Goal: Find specific page/section: Locate a particular part of the current website

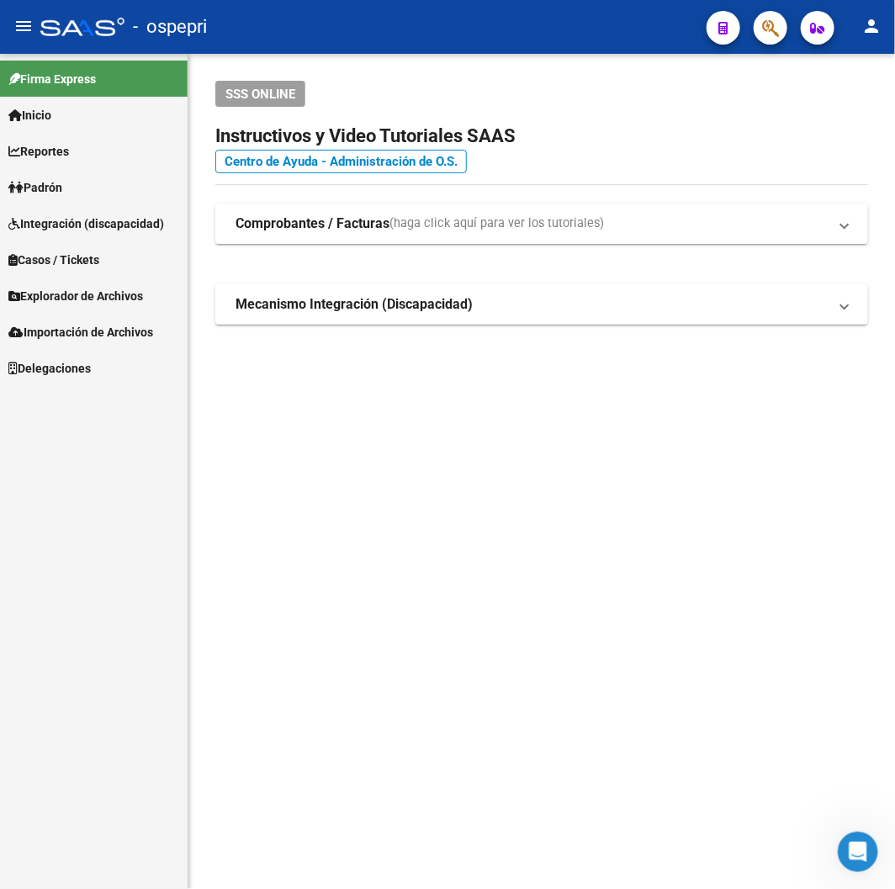
click at [768, 46] on mat-toolbar "menu - ospepri person" at bounding box center [447, 27] width 895 height 54
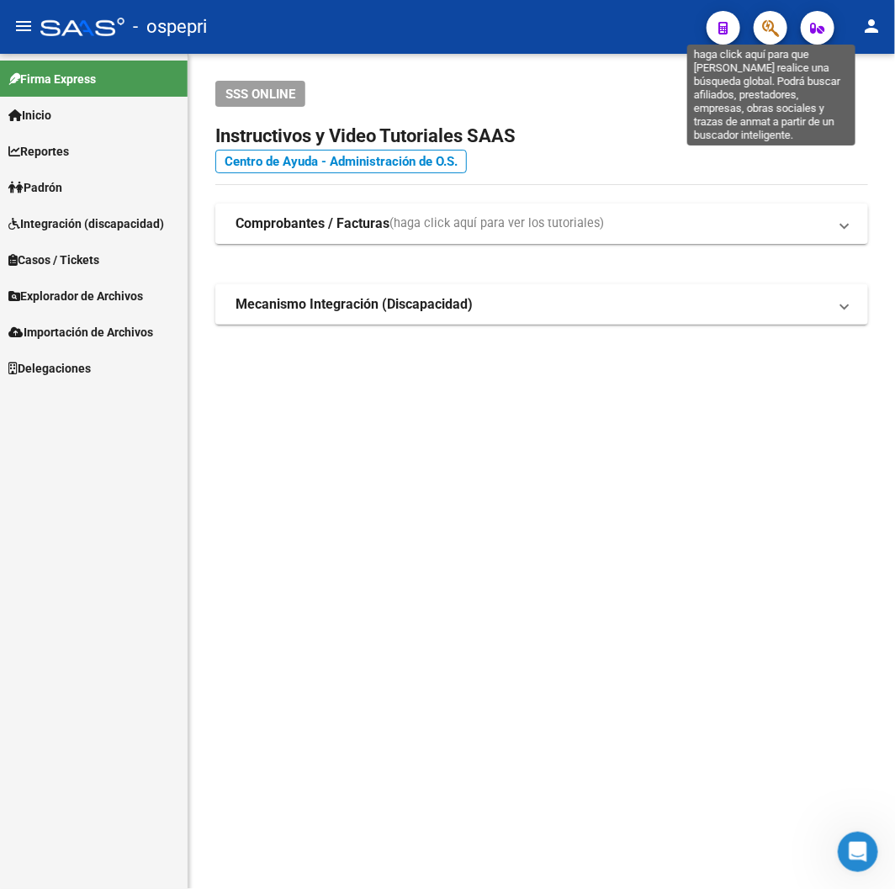
click at [768, 34] on icon "button" at bounding box center [770, 27] width 17 height 19
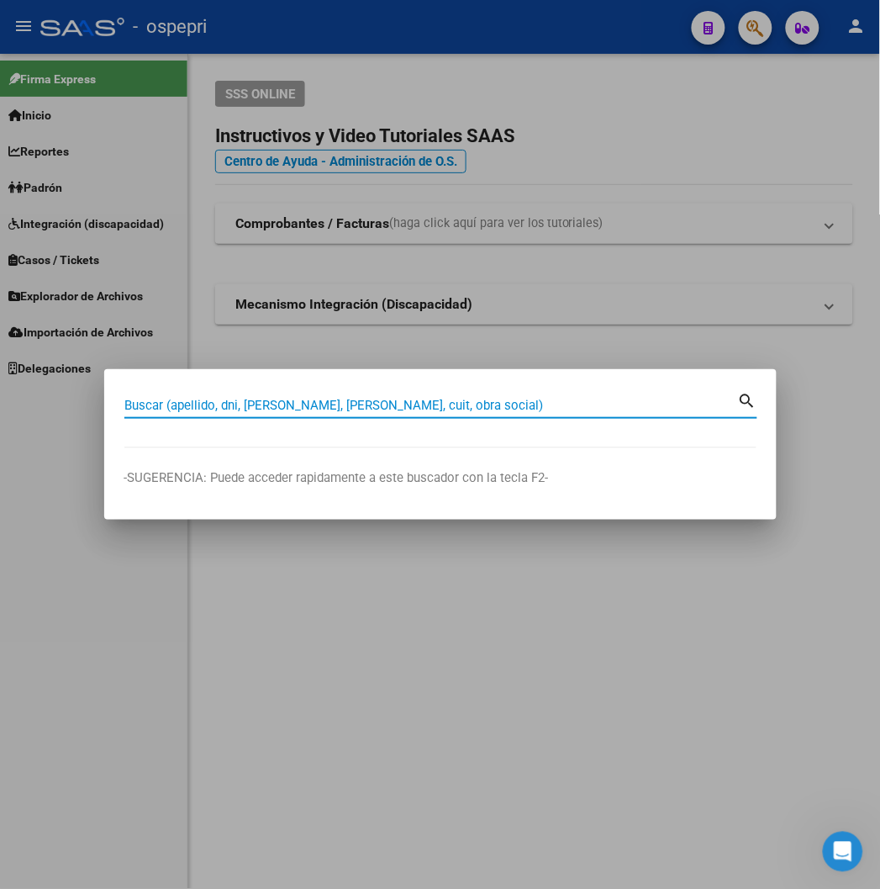
paste input "32450967"
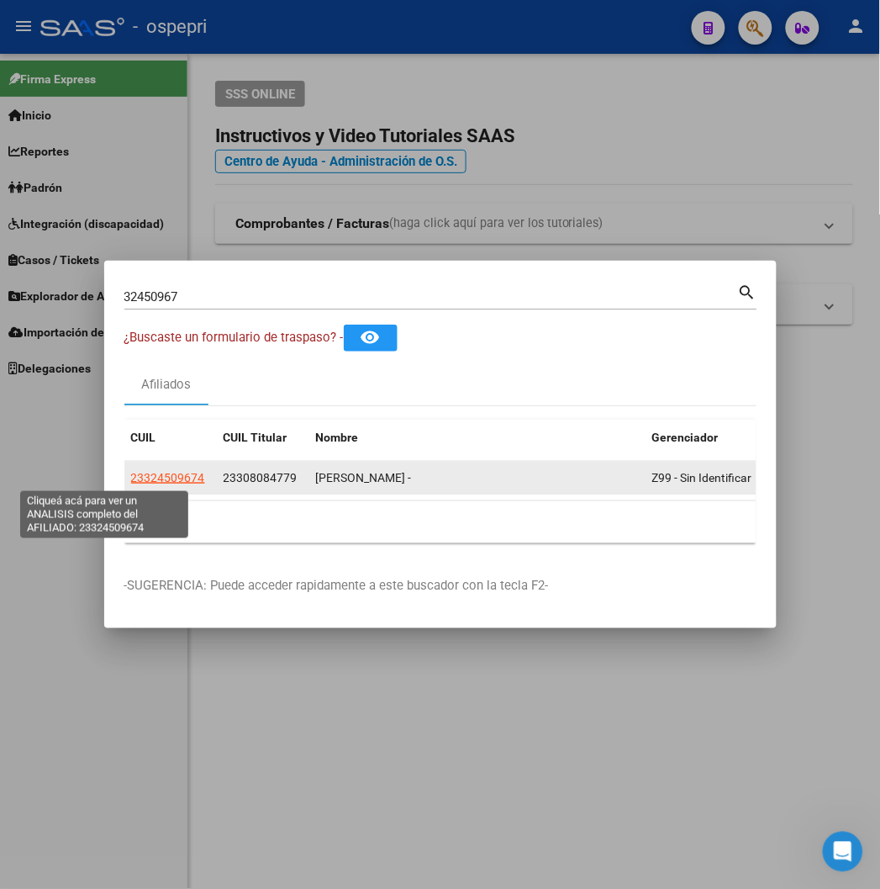
click at [131, 479] on span "23324509674" at bounding box center [168, 477] width 74 height 13
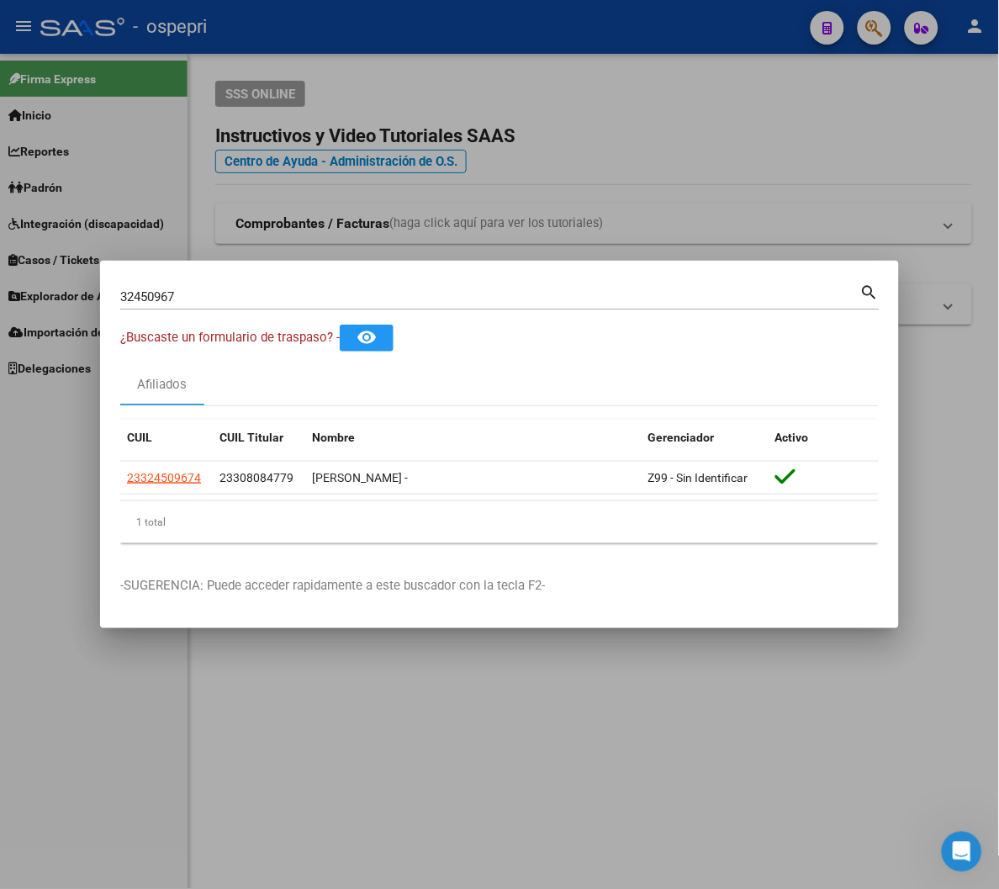
click at [500, 291] on input "32450967" at bounding box center [490, 296] width 740 height 15
paste input "4862218"
type input "34862218"
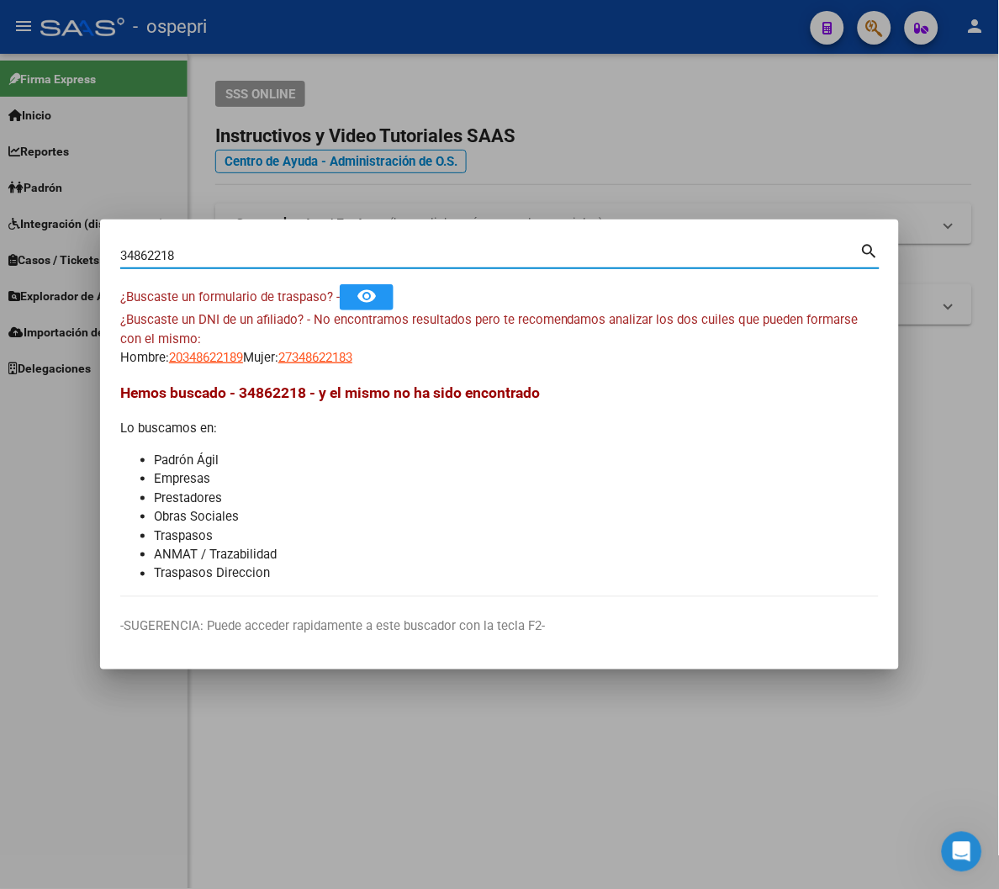
click at [211, 360] on span "20348622189" at bounding box center [206, 357] width 74 height 15
type textarea "20348622189"
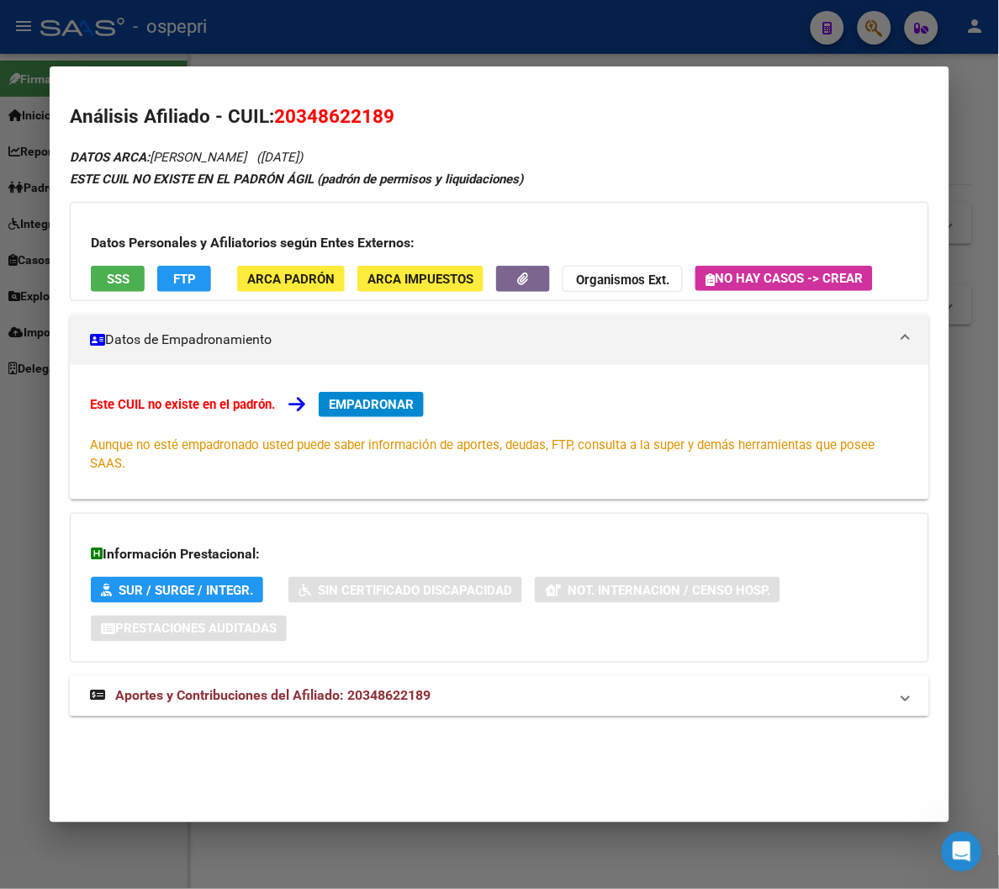
click at [271, 676] on mat-expansion-panel-header "Aportes y Contribuciones del Afiliado: 20348622189" at bounding box center [499, 696] width 858 height 40
